Goal: Transaction & Acquisition: Purchase product/service

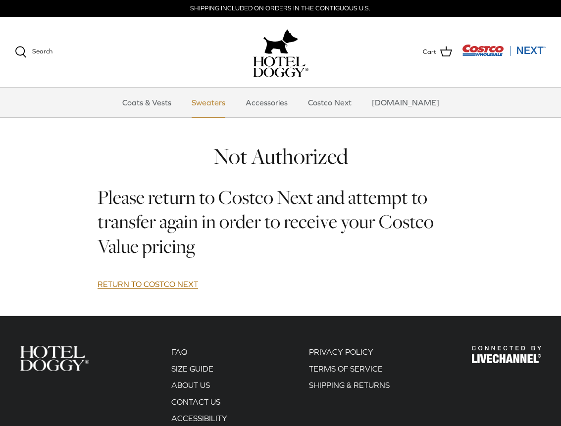
click at [219, 106] on link "Sweaters" at bounding box center [208, 103] width 51 height 30
click at [471, 50] on img "Costco Next" at bounding box center [504, 50] width 84 height 12
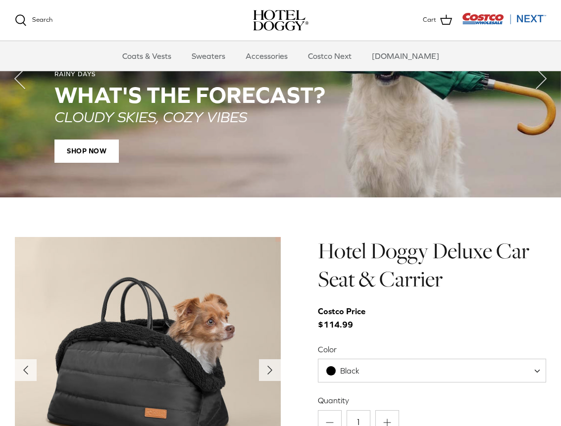
scroll to position [736, 0]
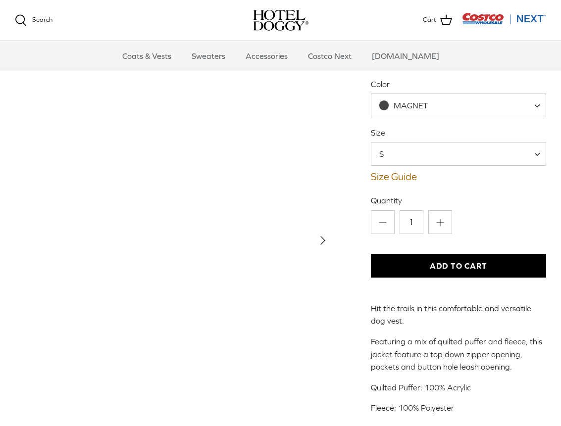
scroll to position [99, 0]
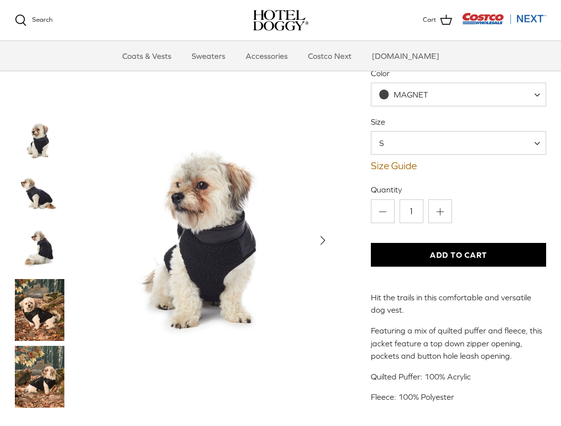
click at [412, 97] on span "MAGNET" at bounding box center [411, 94] width 34 height 9
click at [40, 317] on img "Thumbnail Link" at bounding box center [40, 310] width 50 height 62
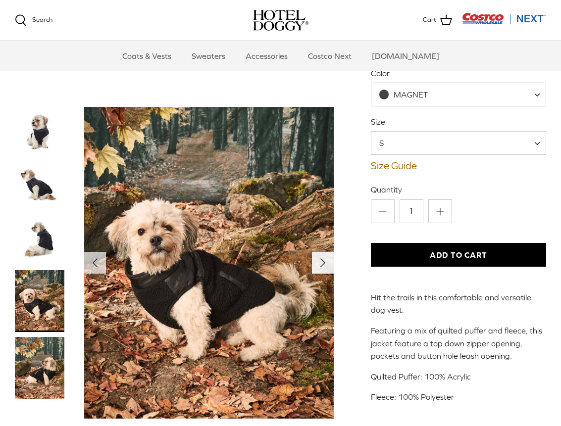
click at [318, 265] on icon "Right" at bounding box center [323, 263] width 16 height 16
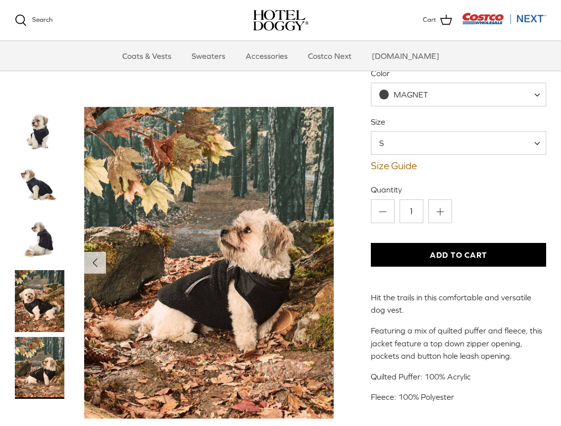
click at [319, 265] on img "Show Gallery" at bounding box center [209, 263] width 250 height 312
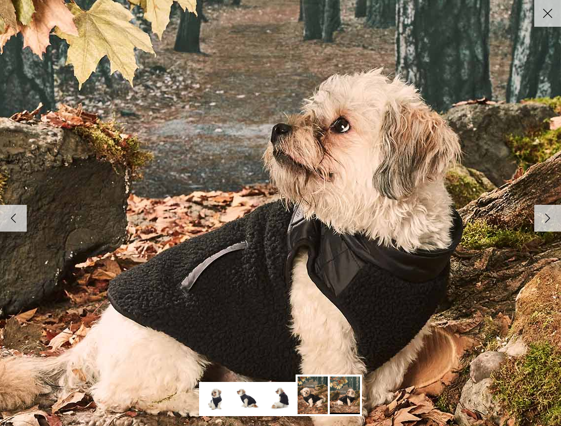
click at [546, 217] on polyline at bounding box center [548, 218] width 4 height 8
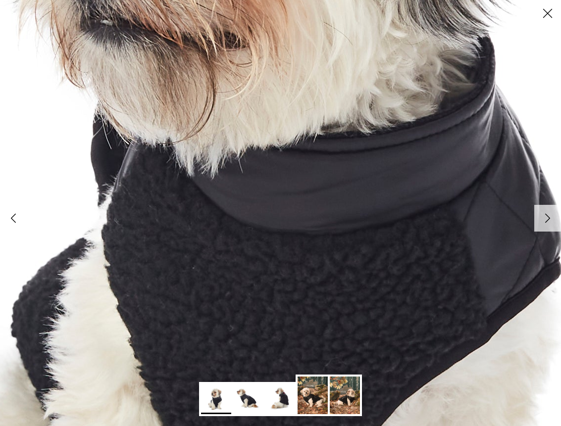
click at [546, 217] on polyline at bounding box center [548, 218] width 4 height 8
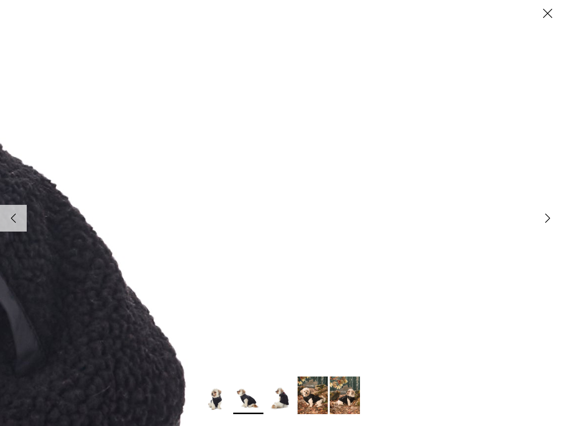
click at [546, 217] on polyline at bounding box center [548, 218] width 4 height 8
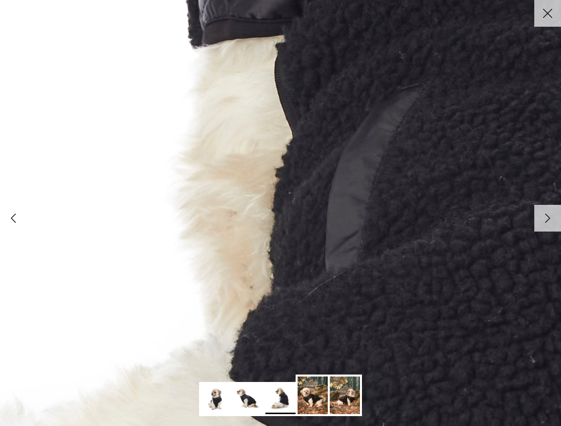
click at [546, 217] on polyline at bounding box center [548, 218] width 4 height 8
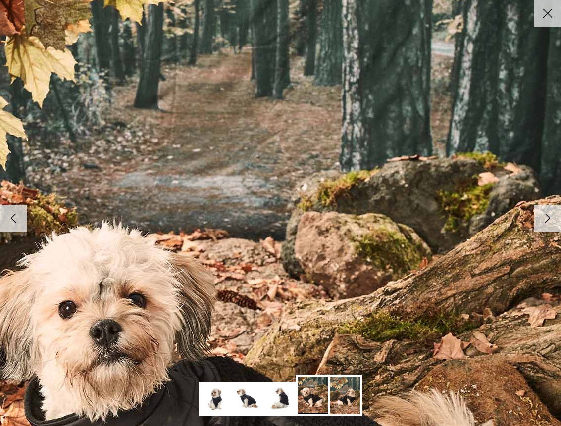
click at [544, 14] on icon "Close" at bounding box center [547, 13] width 17 height 17
